Goal: Task Accomplishment & Management: Manage account settings

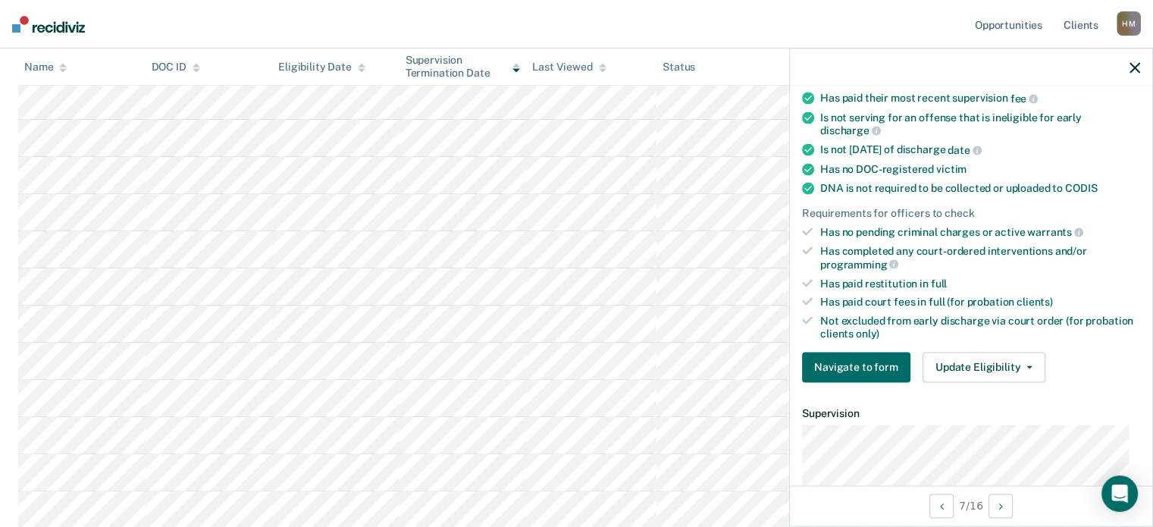
scroll to position [303, 0]
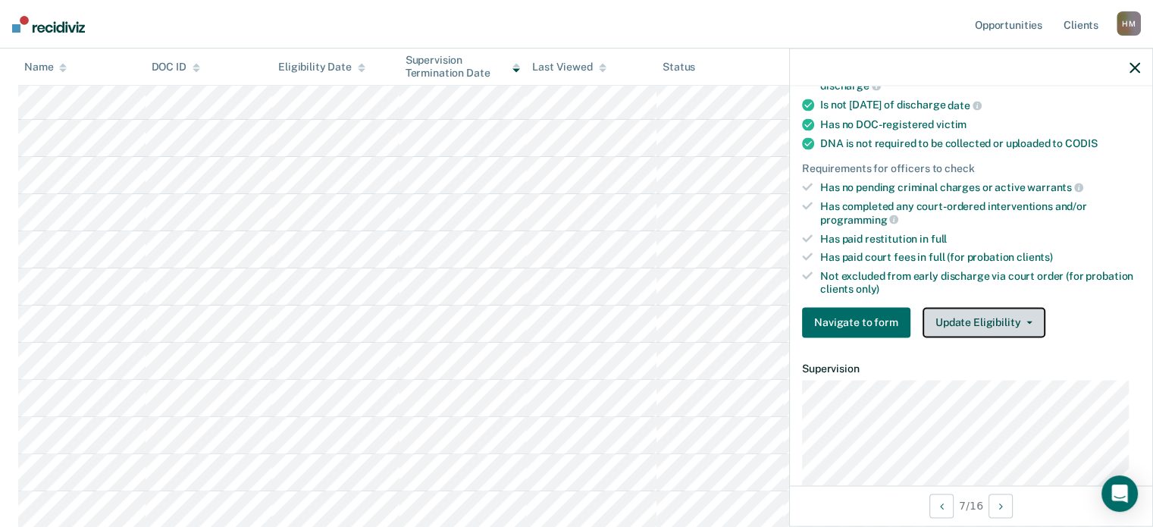
click at [1003, 311] on button "Update Eligibility" at bounding box center [983, 322] width 123 height 30
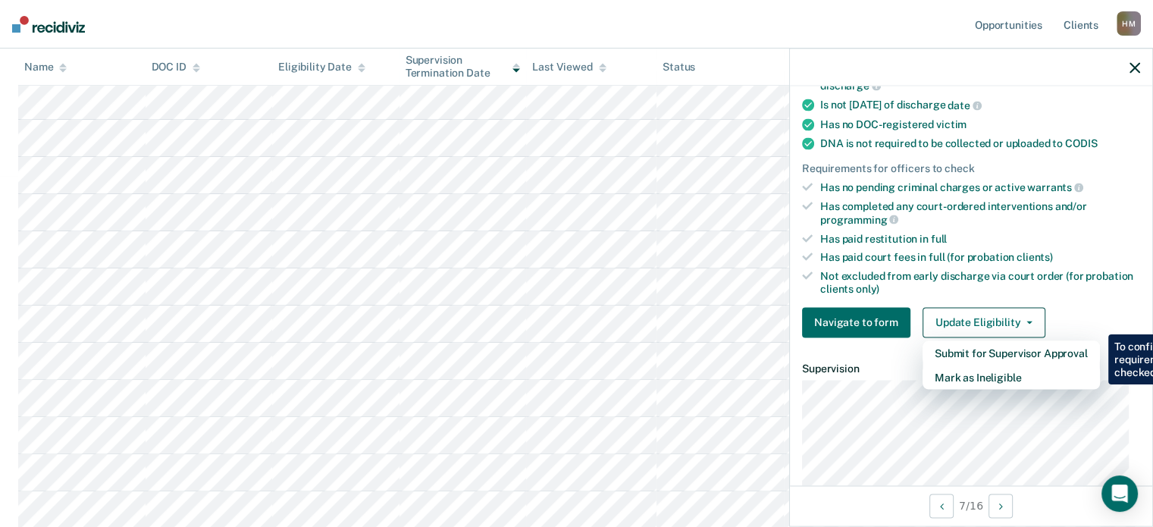
click at [1021, 270] on div "Not excluded from early discharge via court order (for probation clients only)" at bounding box center [980, 283] width 320 height 26
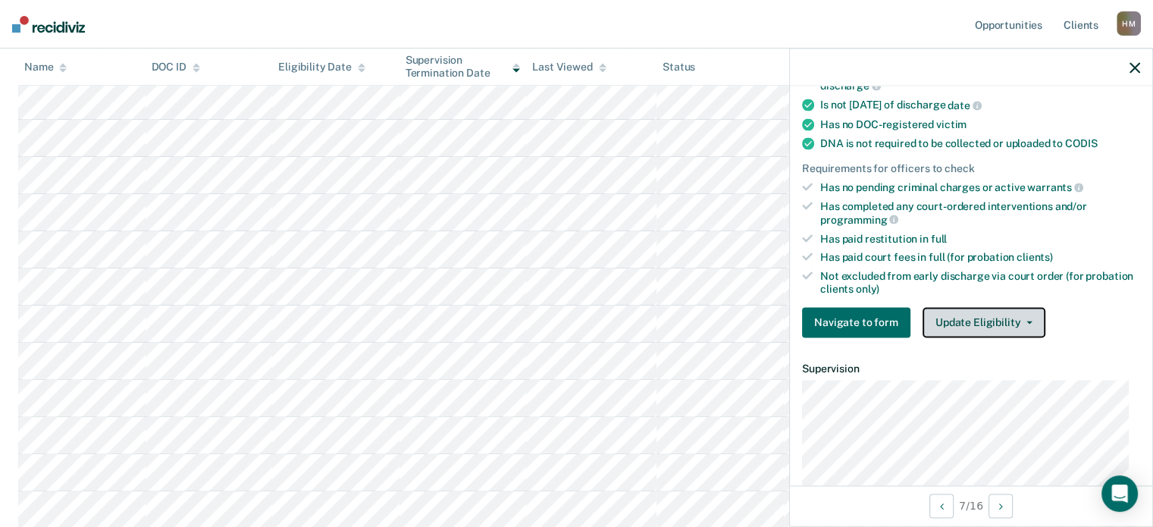
click at [1031, 315] on button "Update Eligibility" at bounding box center [983, 322] width 123 height 30
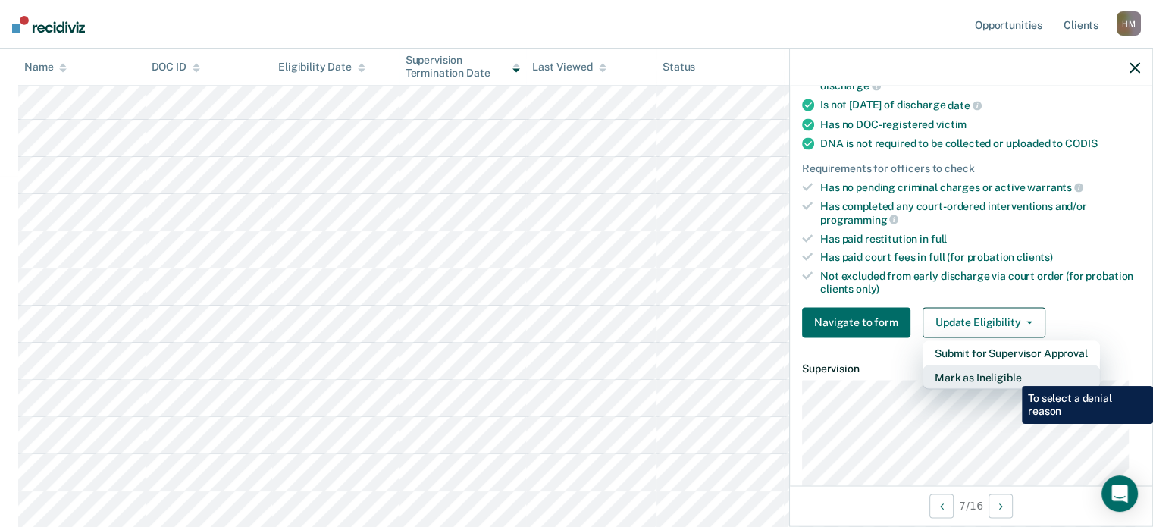
click at [1010, 374] on button "Mark as Ineligible" at bounding box center [1010, 377] width 177 height 24
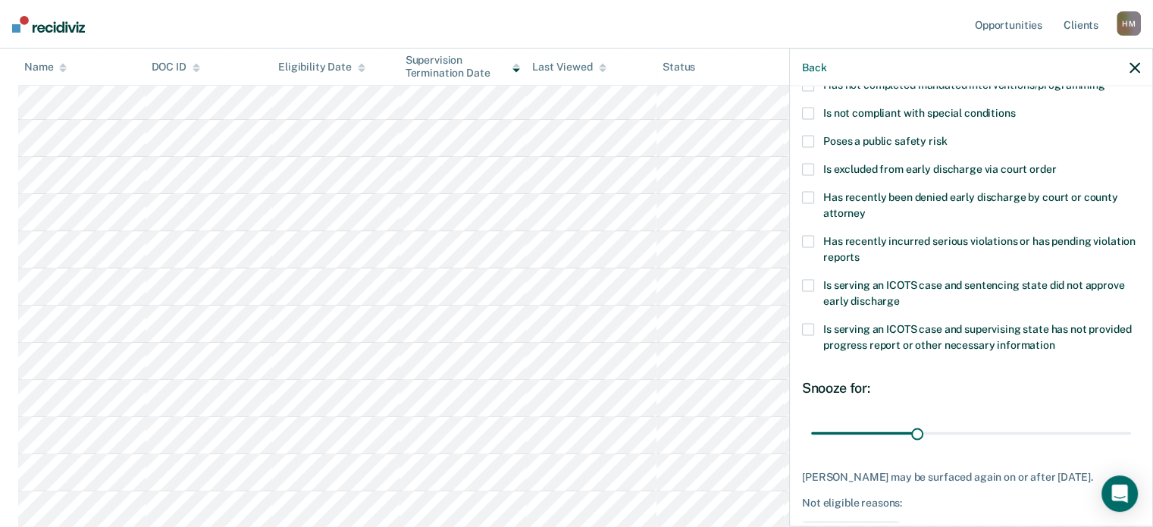
scroll to position [157, 0]
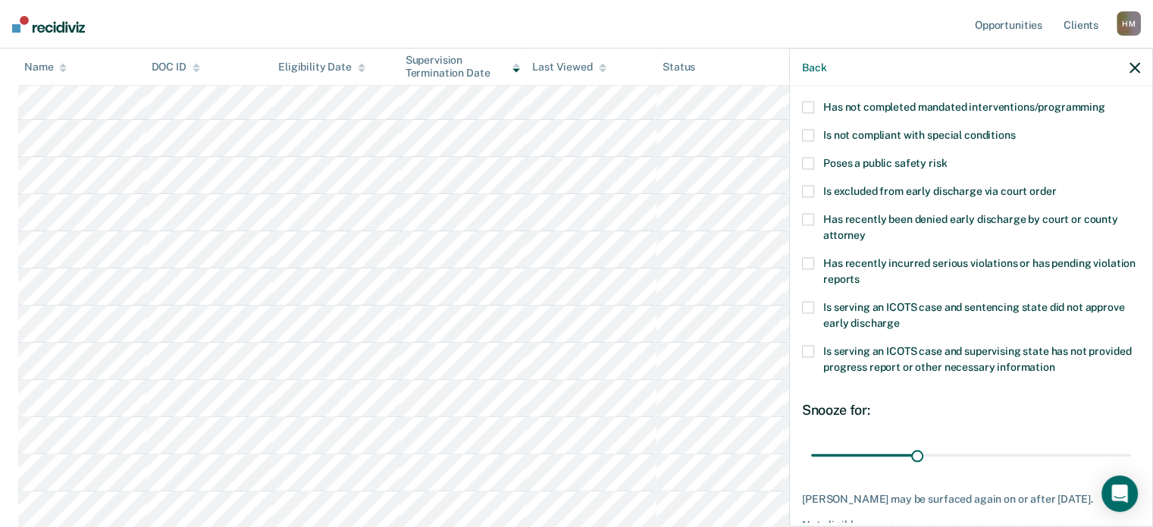
click at [810, 260] on span at bounding box center [808, 263] width 12 height 12
click at [859, 273] on input "Has recently incurred serious violations or has pending violation reports" at bounding box center [859, 273] width 0 height 0
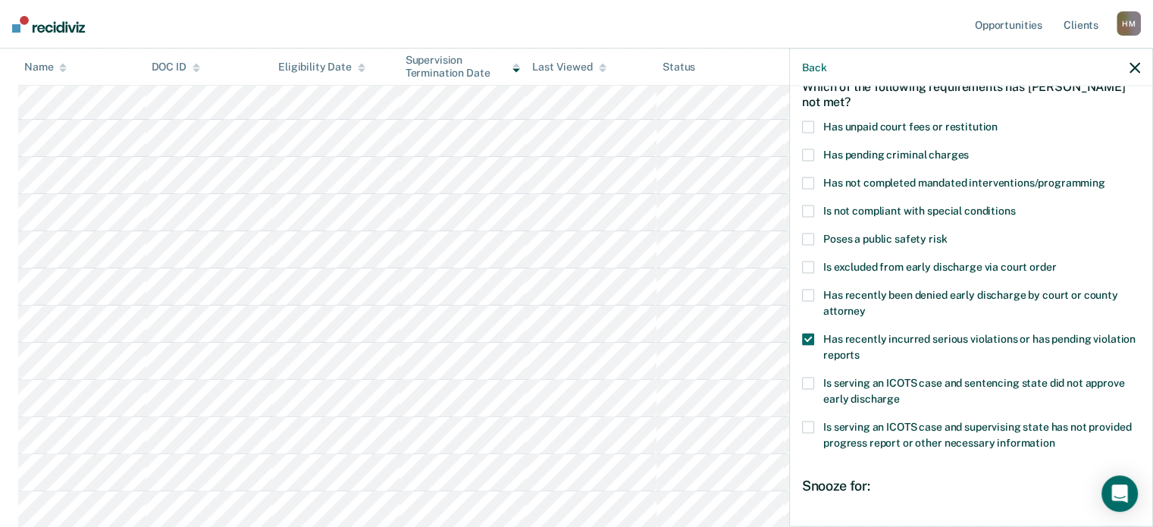
click at [803, 122] on span at bounding box center [808, 127] width 12 height 12
click at [997, 121] on input "Has unpaid court fees or restitution" at bounding box center [997, 121] width 0 height 0
click at [803, 337] on span at bounding box center [808, 339] width 12 height 12
click at [859, 349] on input "Has recently incurred serious violations or has pending violation reports" at bounding box center [859, 349] width 0 height 0
click at [813, 180] on label "Has not completed mandated interventions/programming" at bounding box center [971, 185] width 338 height 16
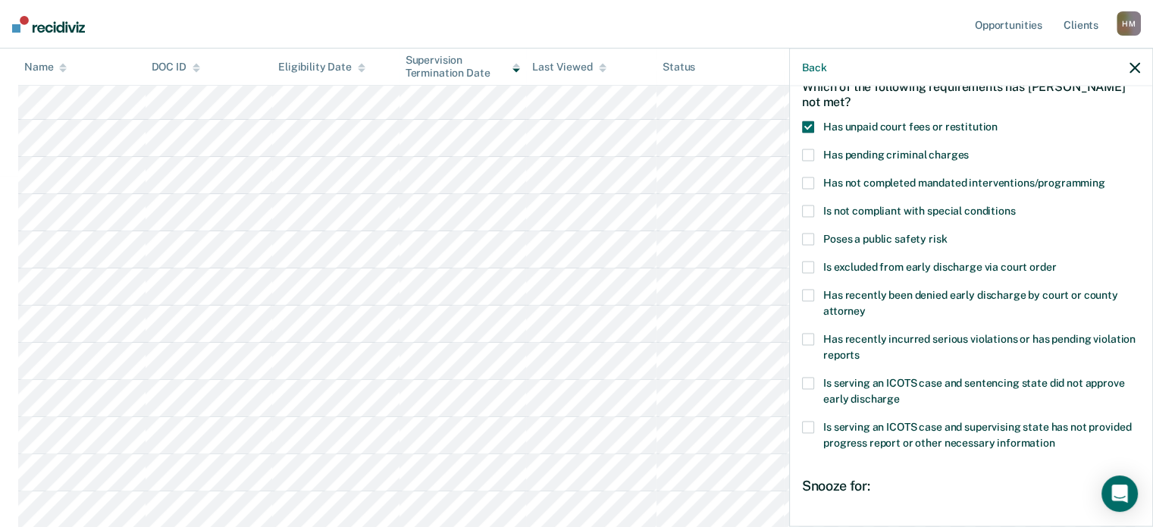
click at [1105, 177] on input "Has not completed mandated interventions/programming" at bounding box center [1105, 177] width 0 height 0
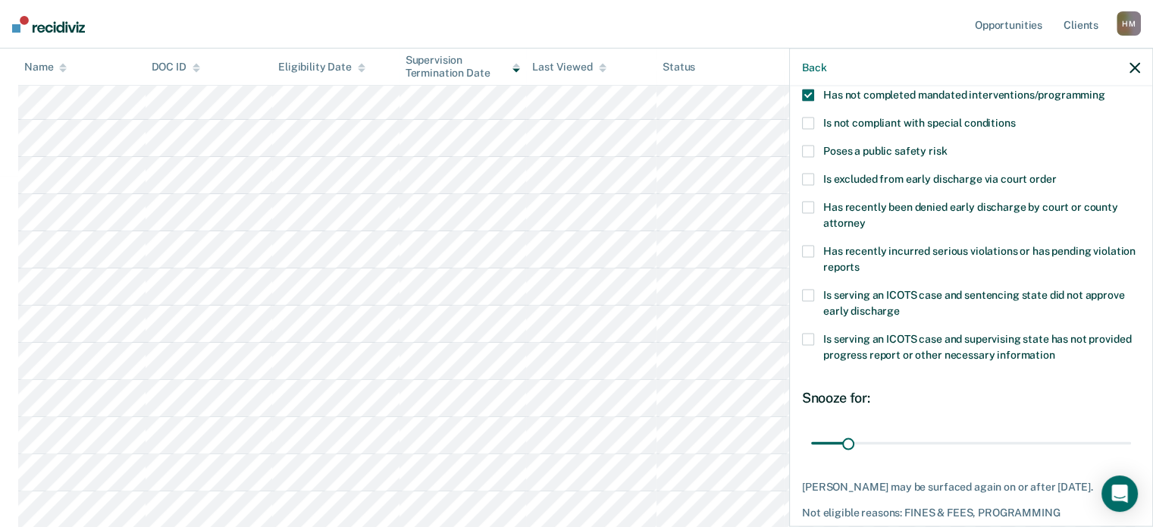
scroll to position [233, 0]
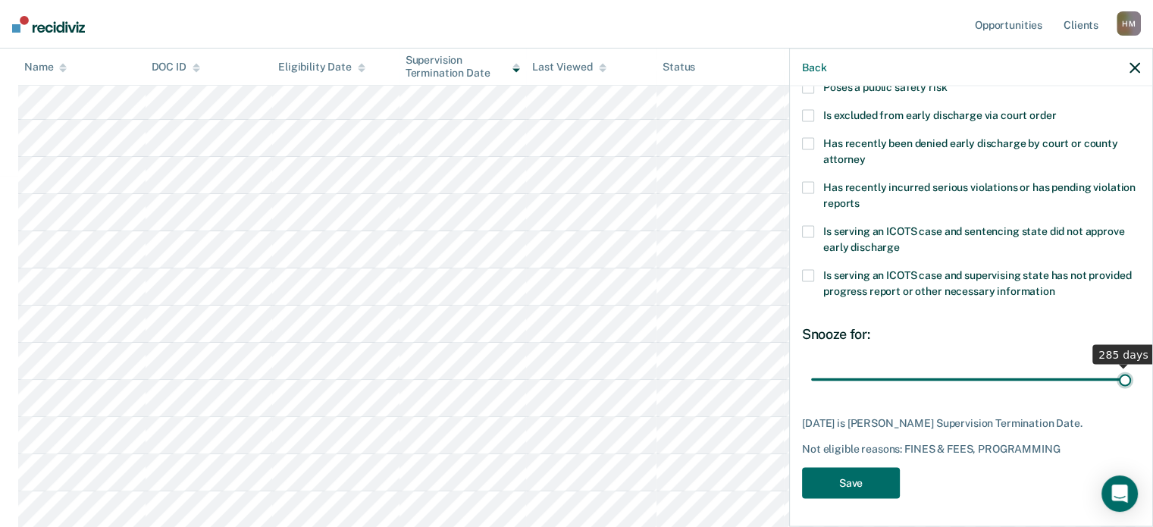
drag, startPoint x: 852, startPoint y: 379, endPoint x: 1188, endPoint y: 379, distance: 336.5
type input "285"
click at [1131, 379] on input "range" at bounding box center [971, 379] width 320 height 27
click at [871, 480] on button "Save" at bounding box center [851, 482] width 98 height 31
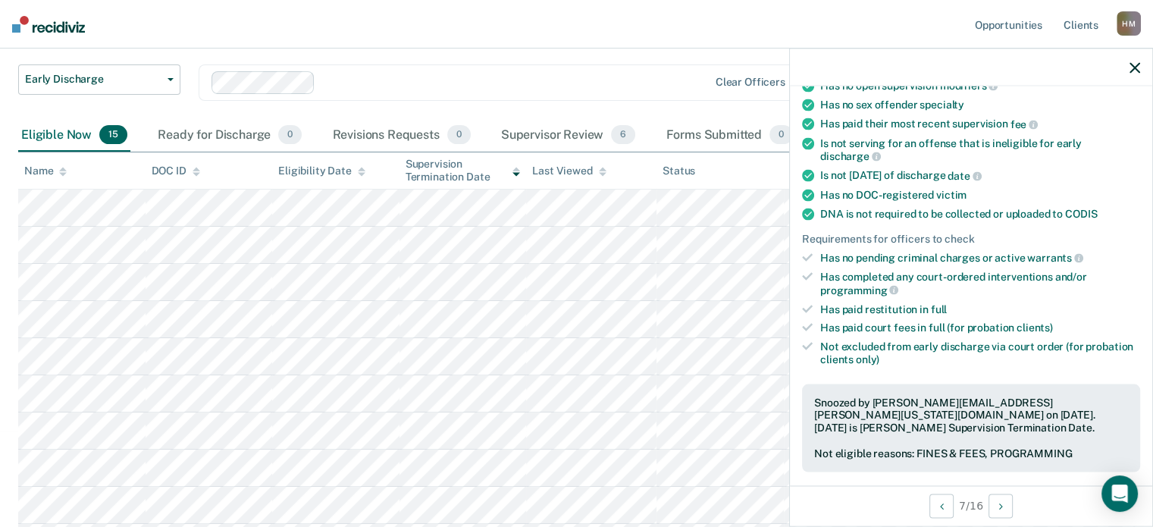
scroll to position [0, 0]
